Goal: Task Accomplishment & Management: Use online tool/utility

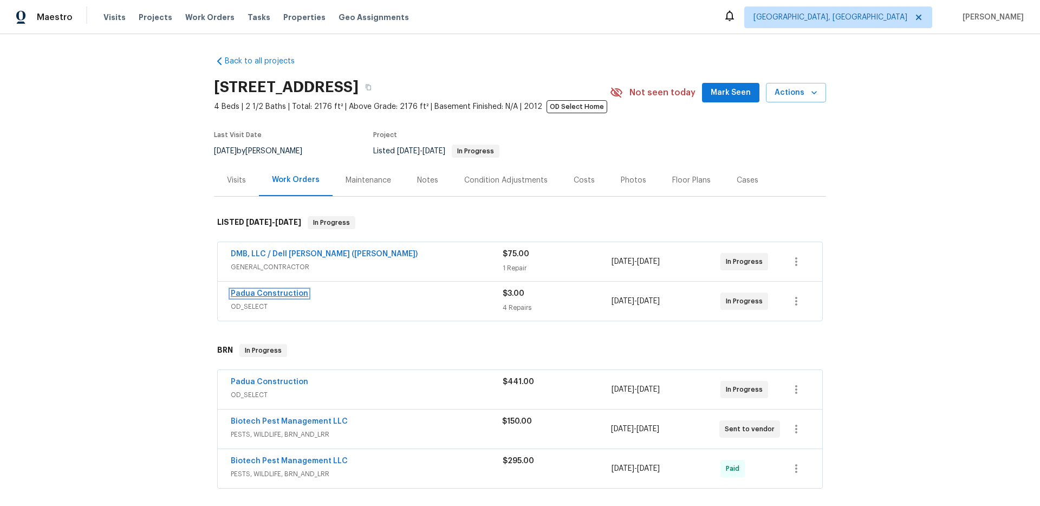
click at [276, 294] on link "Padua Construction" at bounding box center [269, 294] width 77 height 8
click at [255, 250] on span "DMB, LLC / Dell [PERSON_NAME] ([PERSON_NAME])" at bounding box center [324, 254] width 187 height 11
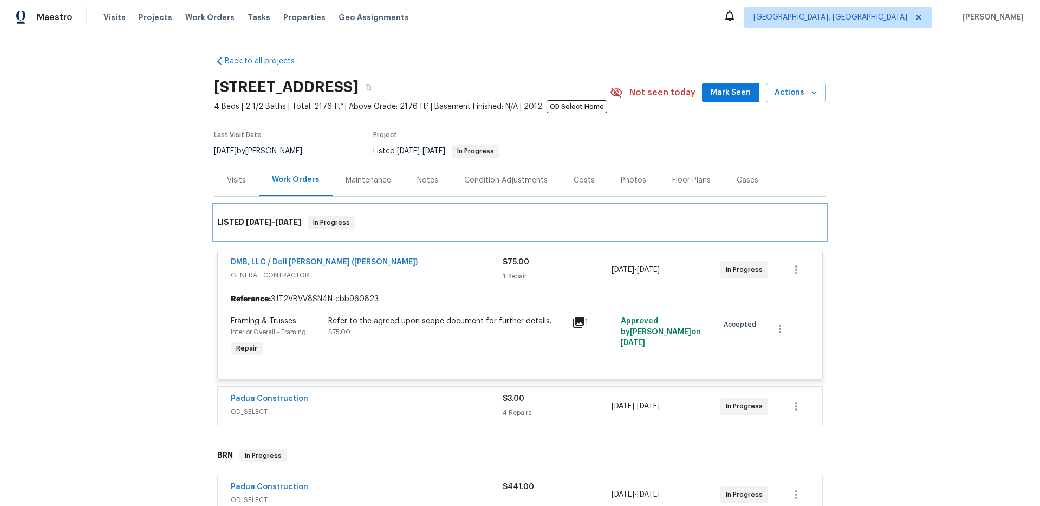
click at [250, 238] on div "LISTED 8/10/25 - 8/14/25 In Progress" at bounding box center [520, 222] width 612 height 35
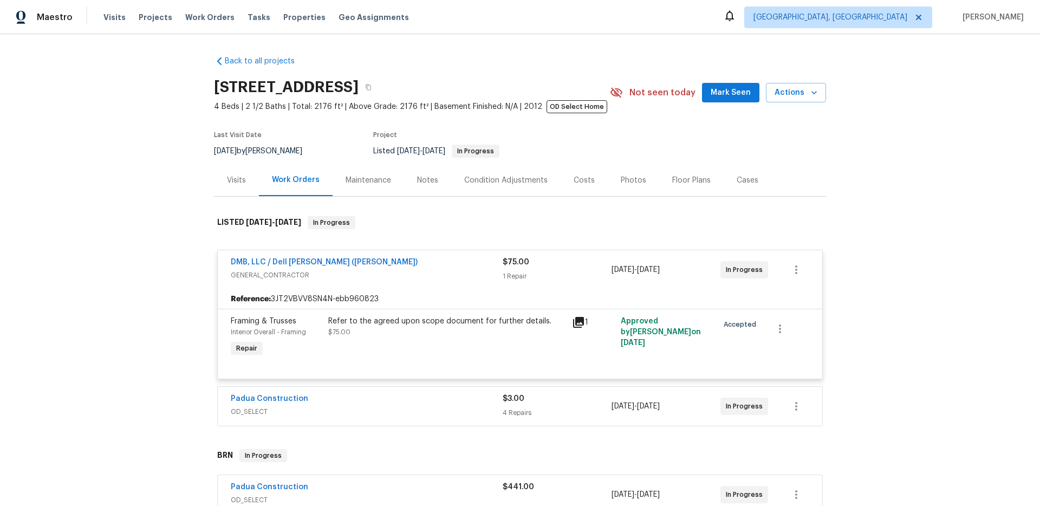
click at [296, 179] on div "Work Orders" at bounding box center [296, 179] width 48 height 11
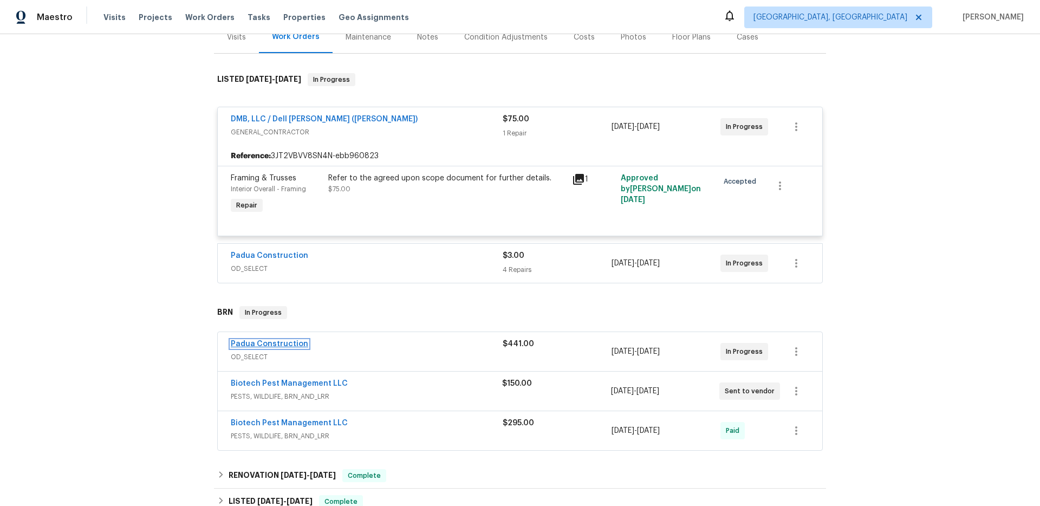
click at [238, 347] on link "Padua Construction" at bounding box center [269, 344] width 77 height 8
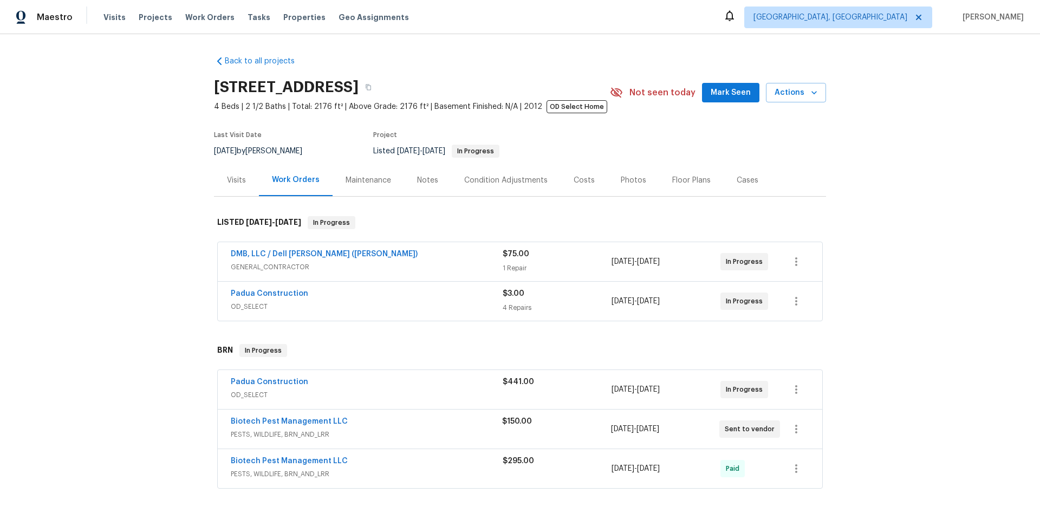
scroll to position [78, 0]
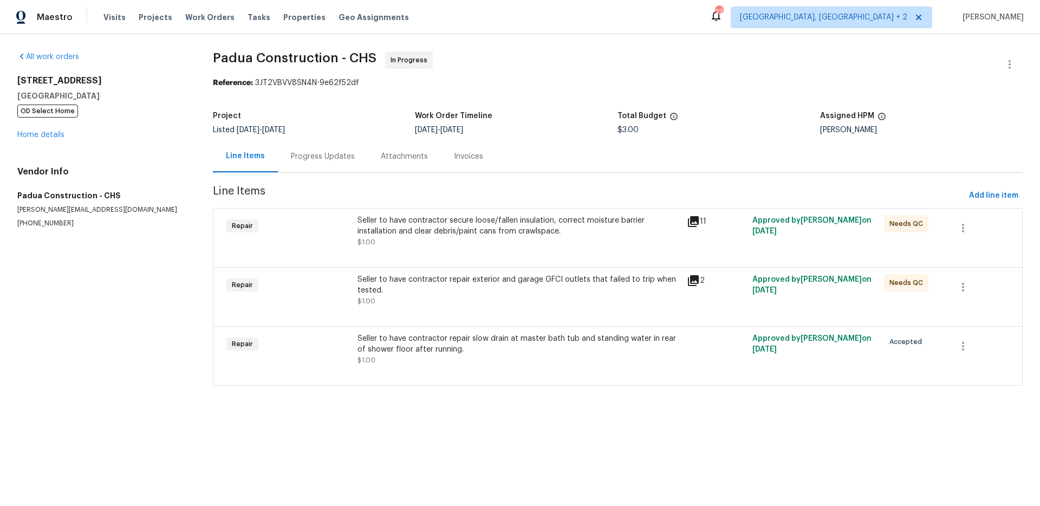
click at [344, 153] on div "Progress Updates" at bounding box center [323, 156] width 64 height 11
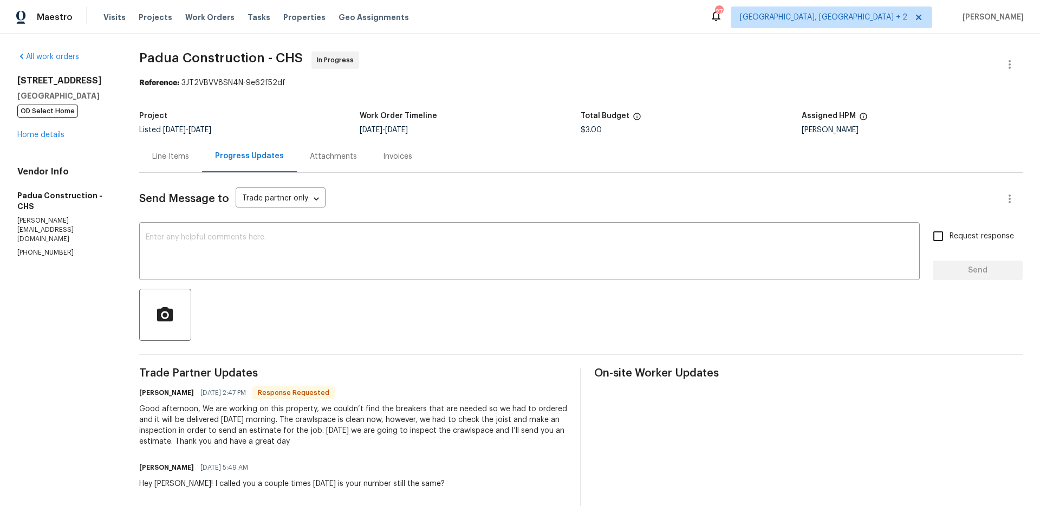
click at [181, 157] on div "Line Items" at bounding box center [170, 156] width 37 height 11
click at [113, 157] on div "All work orders [STREET_ADDRESS] OD Select Home Home details Vendor Info Padua …" at bounding box center [65, 154] width 96 height 206
